Goal: Find specific page/section: Find specific page/section

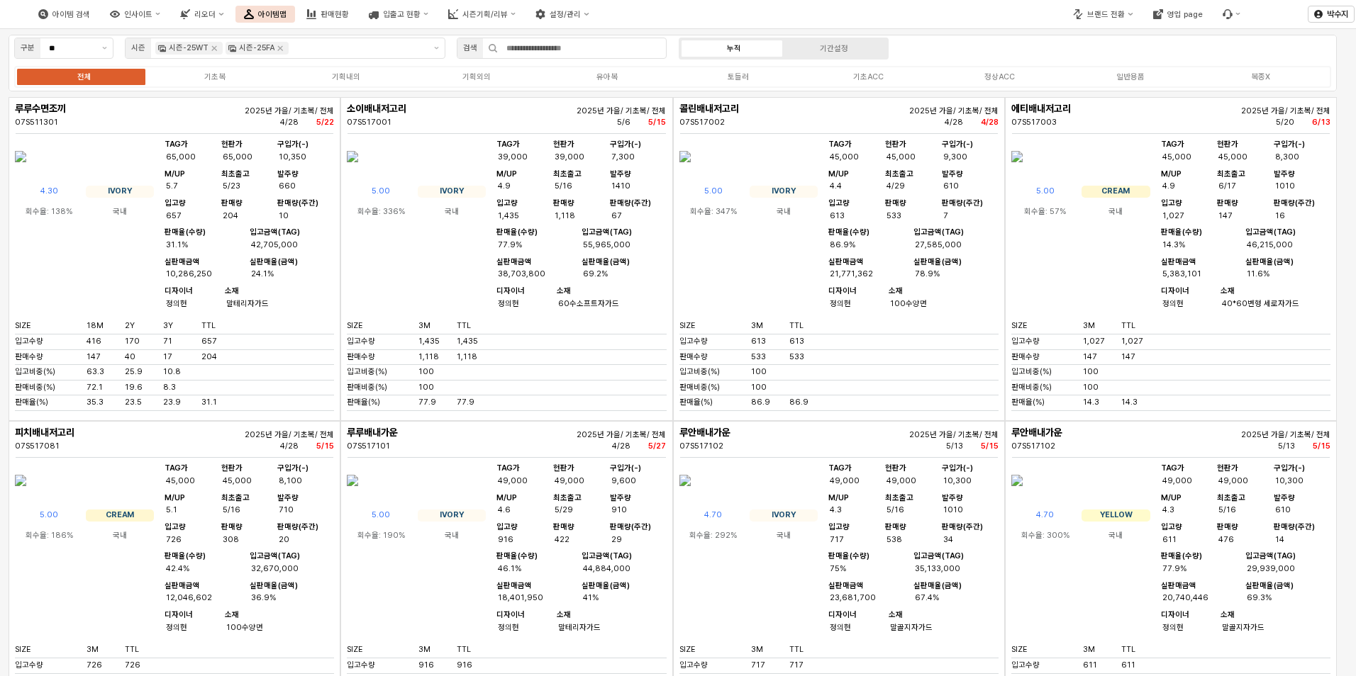
click at [349, 12] on div "판매현황" at bounding box center [335, 14] width 28 height 9
click at [357, 15] on button "판매현황" at bounding box center [328, 14] width 60 height 17
click at [295, 16] on button "아이템맵" at bounding box center [265, 14] width 60 height 17
click at [295, 19] on button "아이템맵" at bounding box center [265, 14] width 60 height 17
click at [613, 74] on div "유아복" at bounding box center [606, 76] width 21 height 9
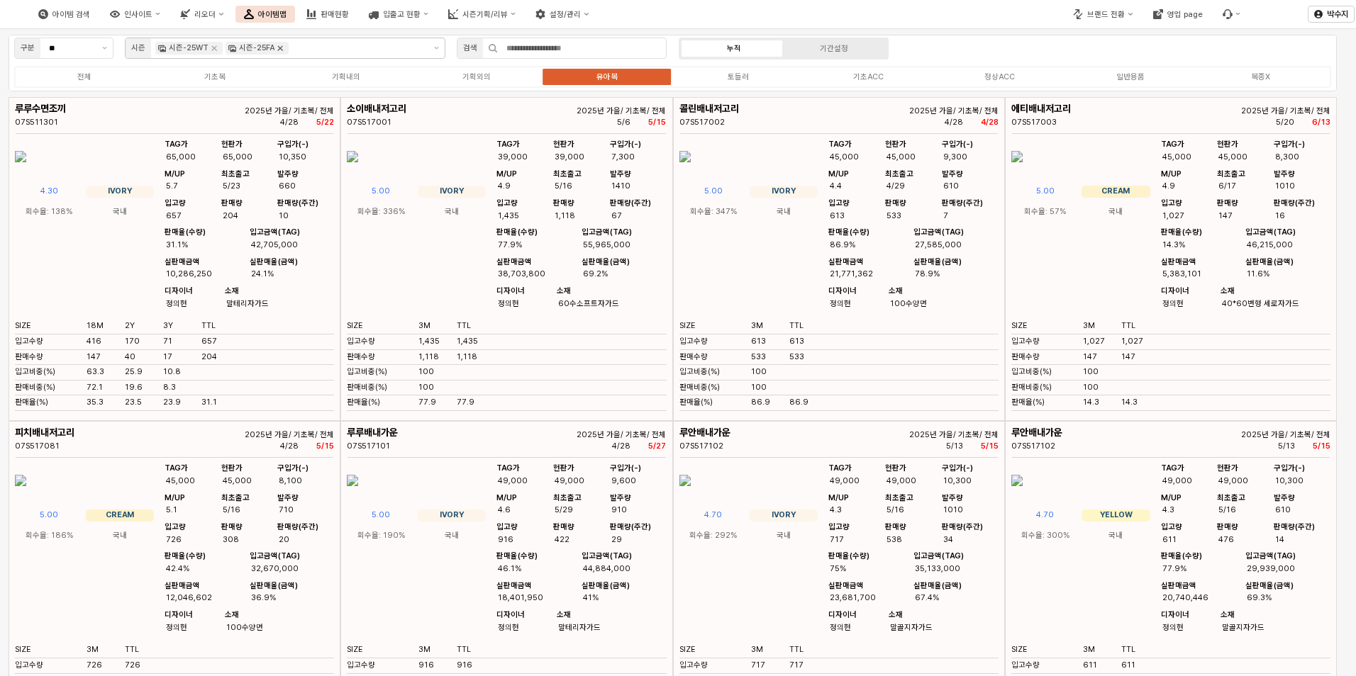
click at [277, 48] on icon "Remove 시즌-25FA" at bounding box center [279, 48] width 11 height 11
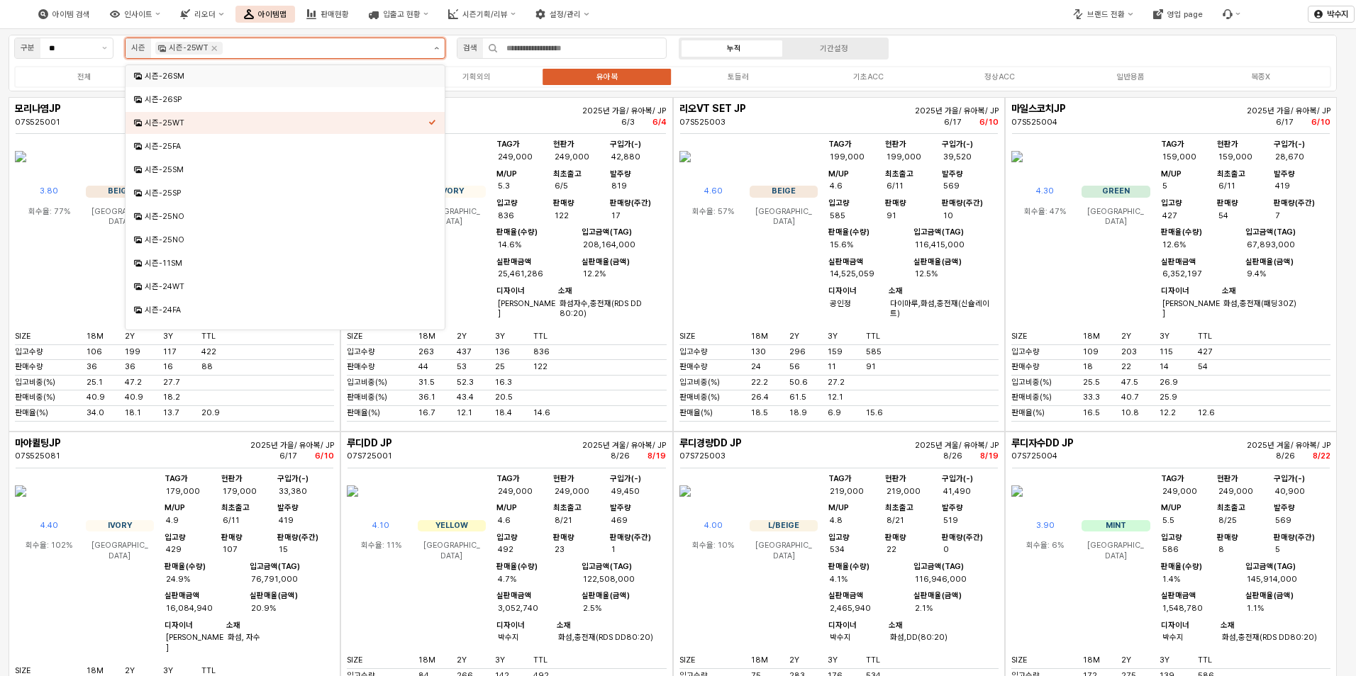
click at [437, 50] on button "제안 사항 표시" at bounding box center [436, 48] width 16 height 20
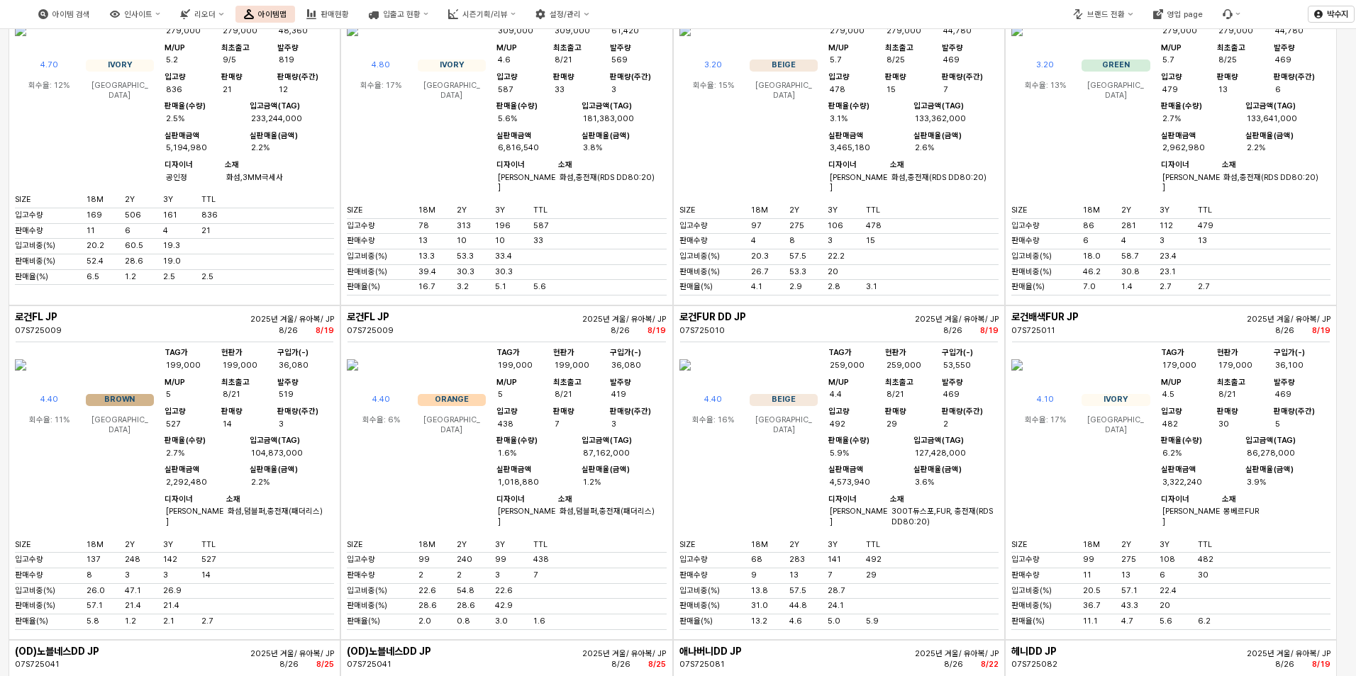
scroll to position [506, 0]
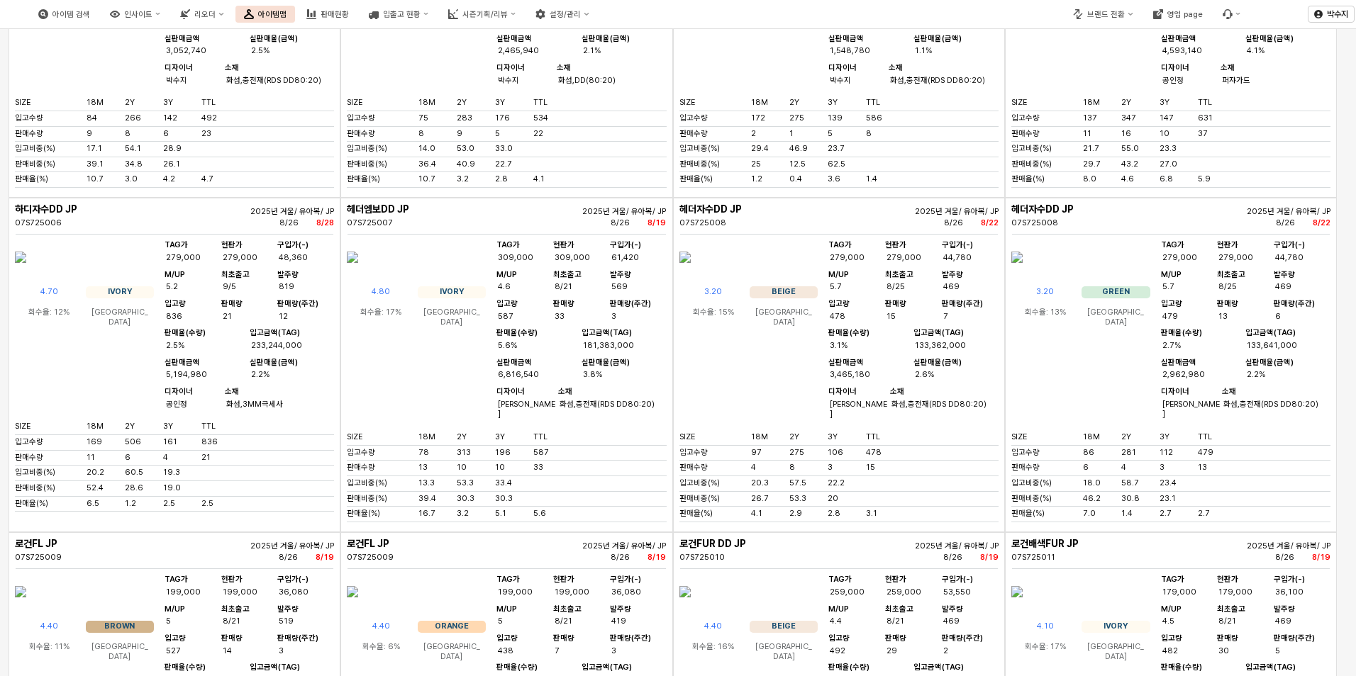
scroll to position [435, 0]
